Goal: Find specific page/section: Find specific page/section

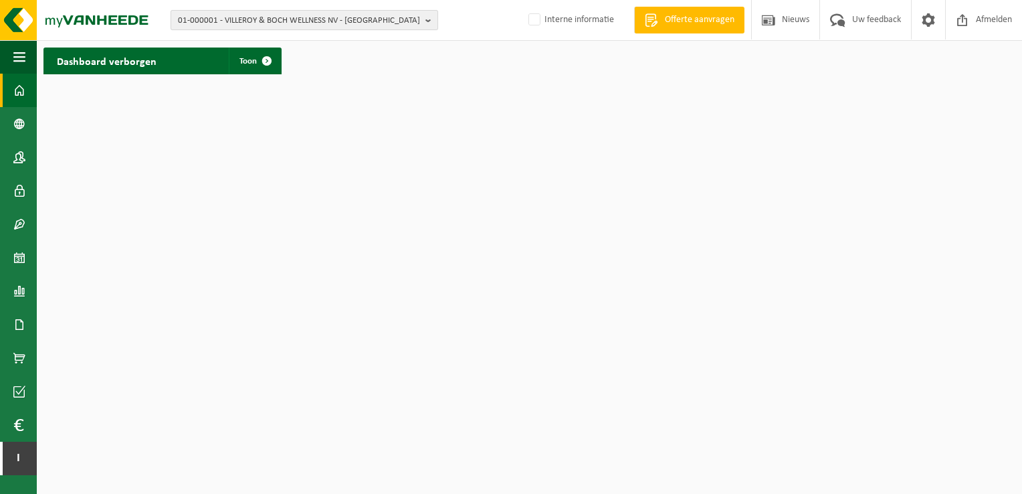
click at [429, 19] on b "button" at bounding box center [431, 20] width 12 height 19
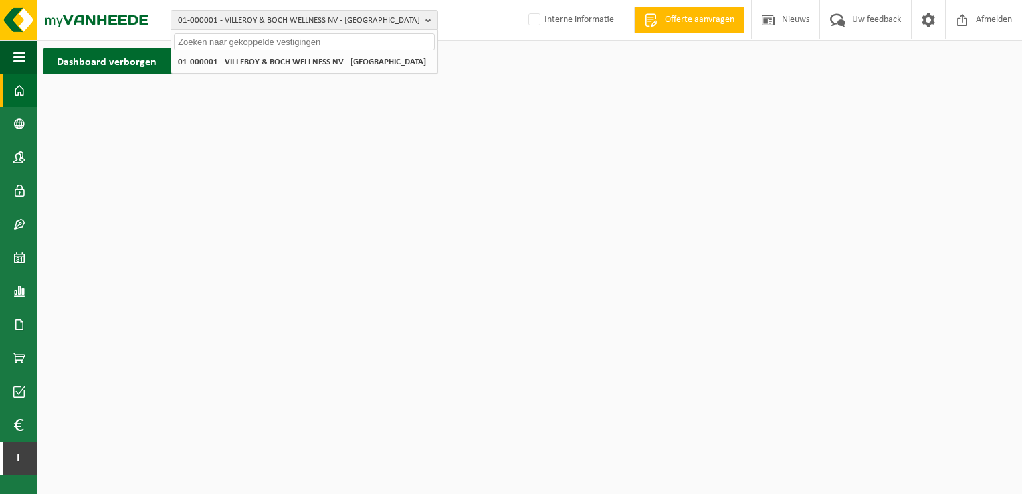
click at [367, 44] on input "text" at bounding box center [304, 41] width 261 height 17
type input "10-808452"
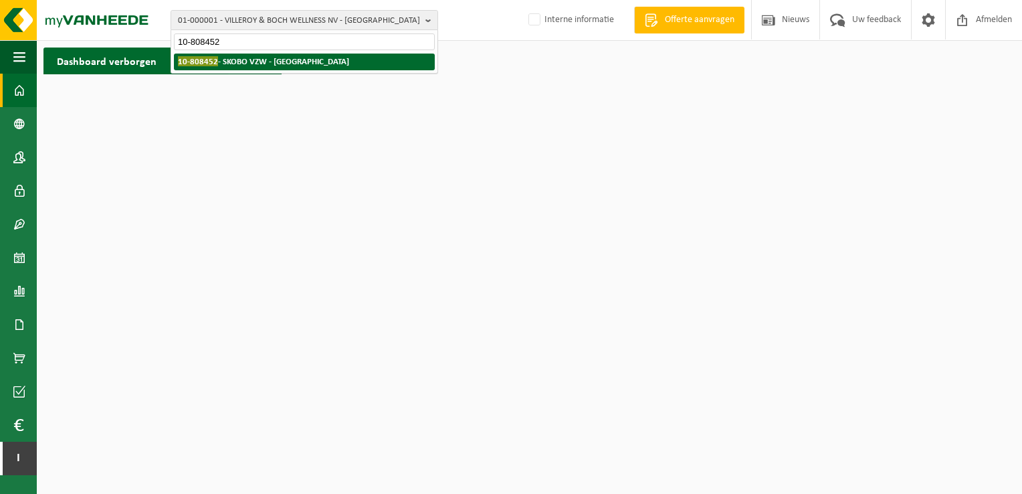
click at [286, 60] on strong "10-808452 - SKOBO VZW - BRUGGE" at bounding box center [263, 61] width 171 height 10
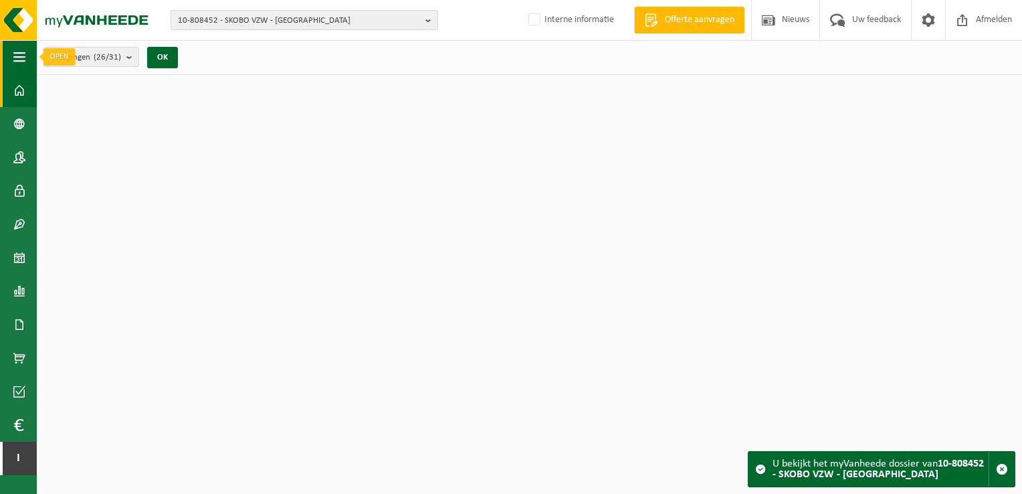
click at [23, 60] on span "button" at bounding box center [19, 56] width 12 height 33
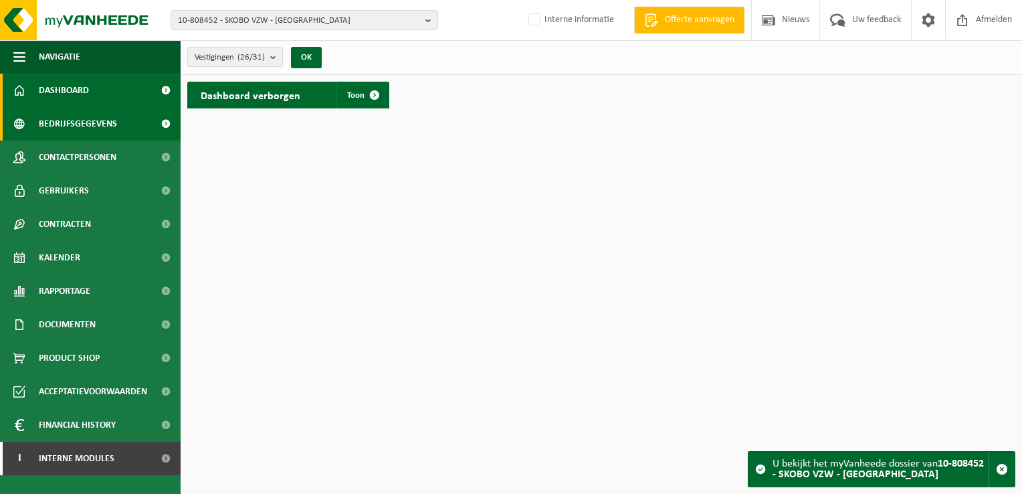
click at [93, 125] on span "Bedrijfsgegevens" at bounding box center [78, 123] width 78 height 33
